Goal: Check status: Check status

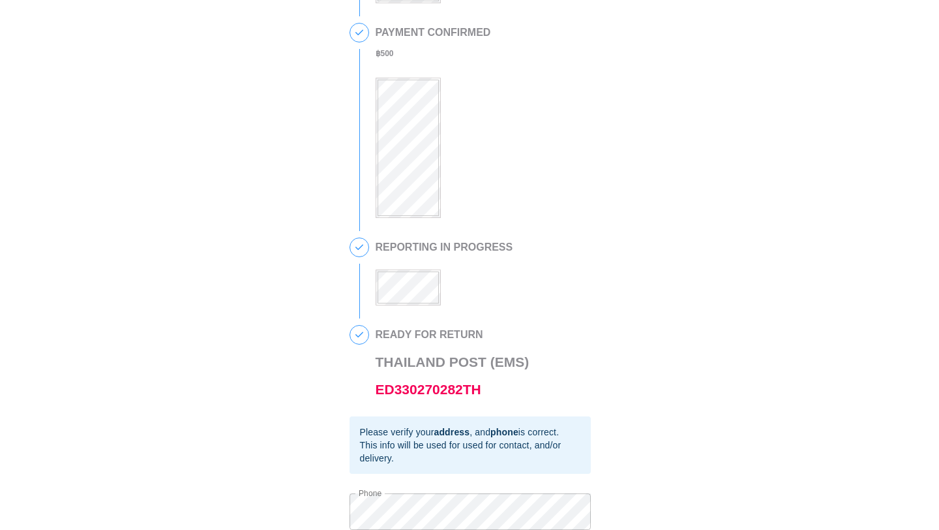
scroll to position [269, 0]
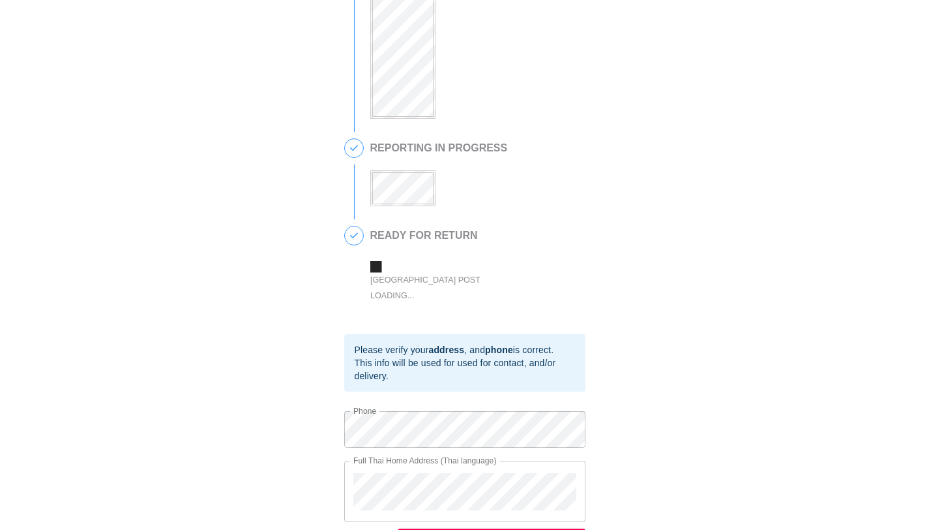
scroll to position [369, 0]
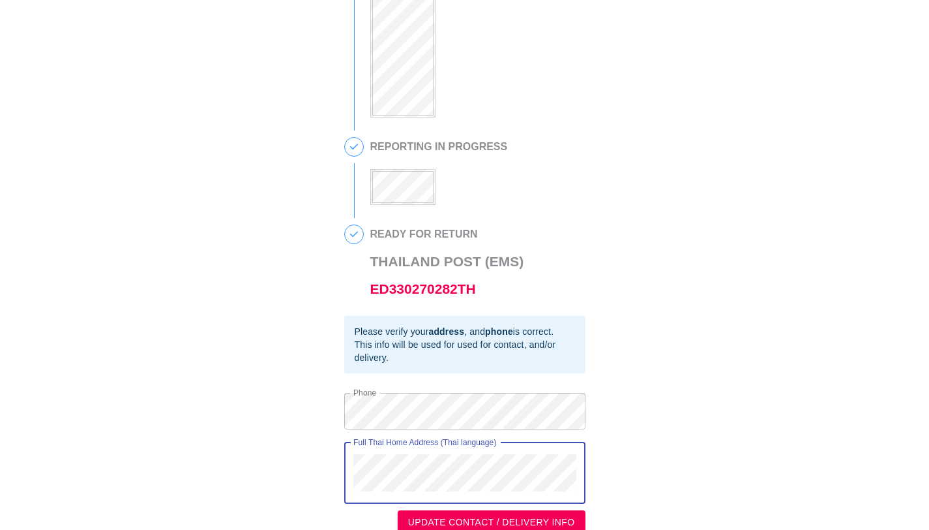
click at [342, 436] on div "This is a secure link , and your information is safe . 1 90 DAY REPORT REQUESTE…" at bounding box center [464, 89] width 903 height 889
click at [349, 466] on div "Full Thai Home Address (Thai language)" at bounding box center [464, 472] width 241 height 61
click at [350, 464] on div "Full Thai Home Address (Thai language)" at bounding box center [464, 472] width 241 height 61
click at [412, 164] on div at bounding box center [439, 179] width 138 height 52
click at [412, 169] on div at bounding box center [439, 179] width 138 height 52
